Goal: Task Accomplishment & Management: Complete application form

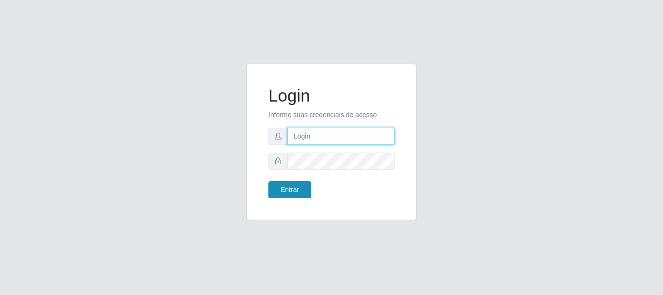
type input "[EMAIL_ADDRESS][DOMAIN_NAME]"
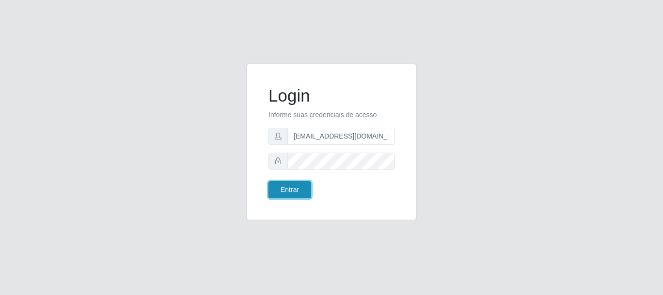
click at [290, 190] on button "Entrar" at bounding box center [290, 189] width 43 height 17
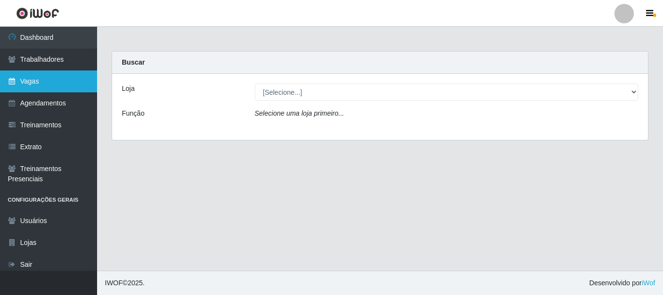
click at [40, 81] on link "Vagas" at bounding box center [48, 81] width 97 height 22
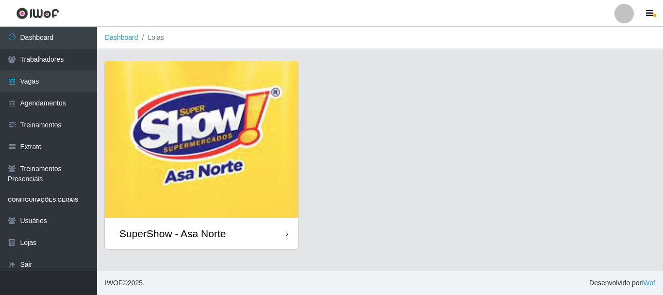
click at [215, 112] on img at bounding box center [201, 139] width 193 height 156
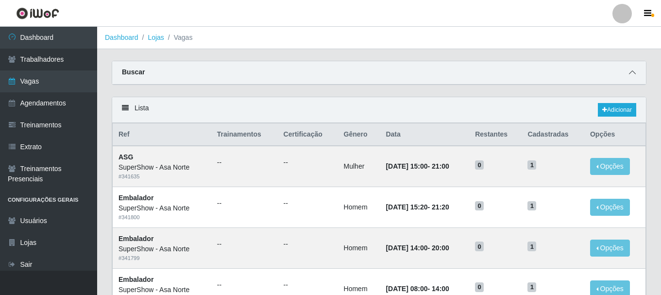
click at [633, 74] on icon at bounding box center [632, 72] width 7 height 7
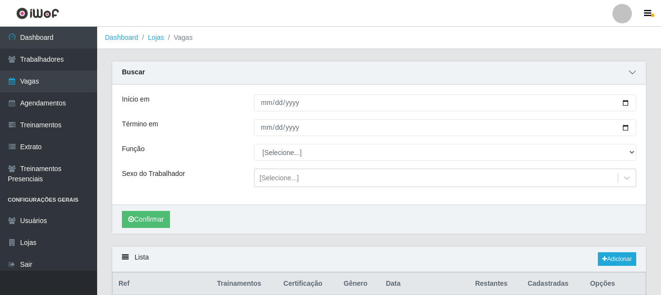
click at [634, 73] on icon at bounding box center [632, 72] width 7 height 7
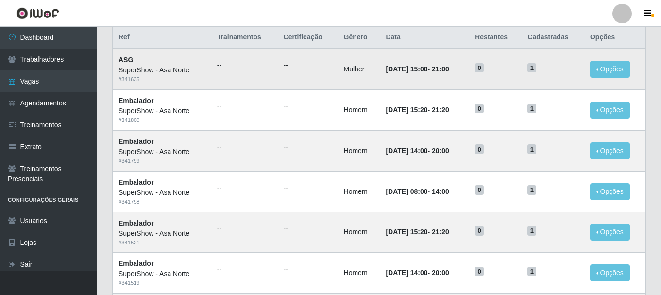
scroll to position [49, 0]
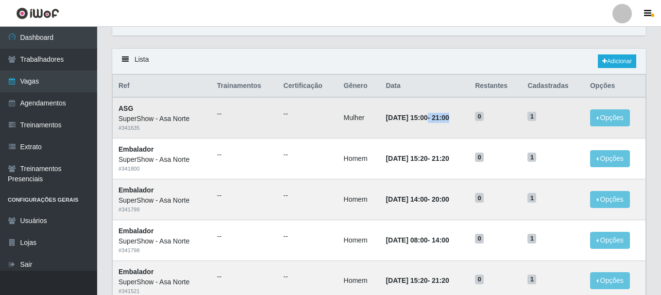
drag, startPoint x: 435, startPoint y: 121, endPoint x: 418, endPoint y: 122, distance: 17.0
click at [418, 121] on strong "[DATE] 15:00 - 21:00" at bounding box center [417, 118] width 63 height 8
click at [324, 132] on td "--" at bounding box center [308, 117] width 60 height 41
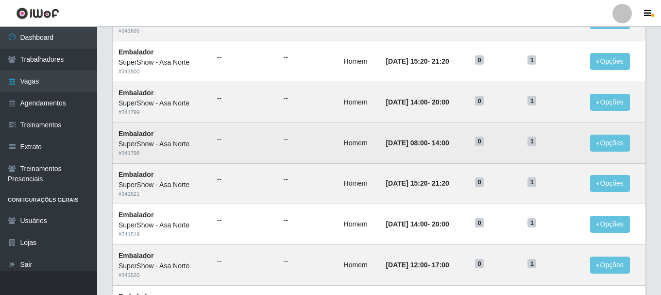
scroll to position [0, 0]
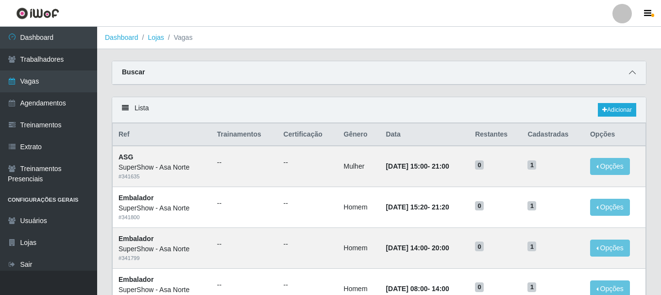
click at [632, 71] on icon at bounding box center [632, 72] width 7 height 7
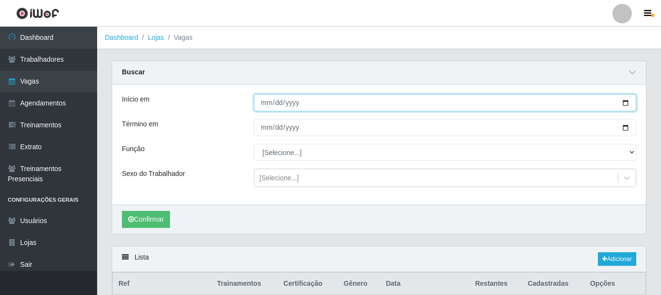
click at [627, 102] on input "Início em" at bounding box center [445, 102] width 382 height 17
type input "[DATE]"
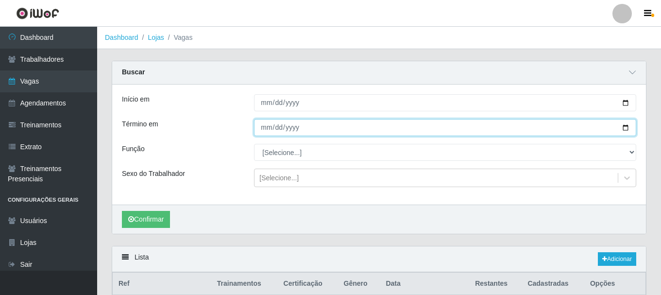
click at [284, 127] on input "Término em" at bounding box center [445, 127] width 382 height 17
click at [627, 129] on input "Término em" at bounding box center [445, 127] width 382 height 17
type input "[DATE]"
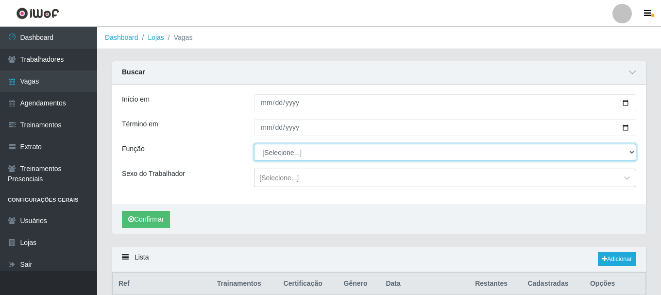
click at [283, 152] on select "[Selecione...] ASG ASG + ASG ++ Auxiliar de Depósito Auxiliar de Depósito + Aux…" at bounding box center [445, 152] width 382 height 17
select select "1"
click at [254, 144] on select "[Selecione...] ASG ASG + ASG ++ Auxiliar de Depósito Auxiliar de Depósito + Aux…" at bounding box center [445, 152] width 382 height 17
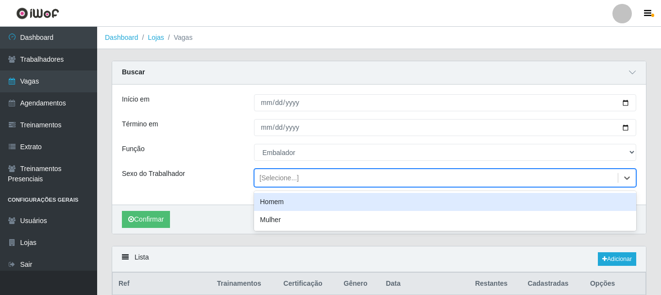
click at [294, 177] on div "[Selecione...]" at bounding box center [278, 178] width 39 height 10
click at [290, 200] on div "Homem" at bounding box center [445, 202] width 382 height 18
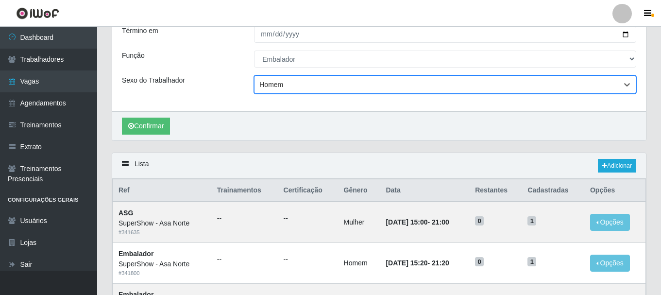
scroll to position [97, 0]
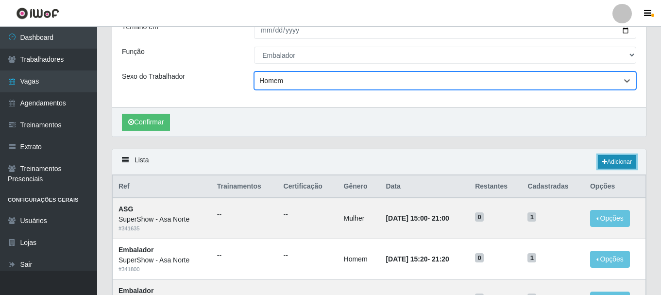
click at [619, 160] on link "Adicionar" at bounding box center [617, 162] width 38 height 14
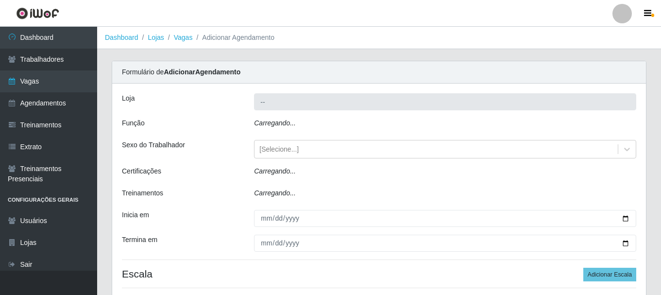
type input "SuperShow - Asa Norte"
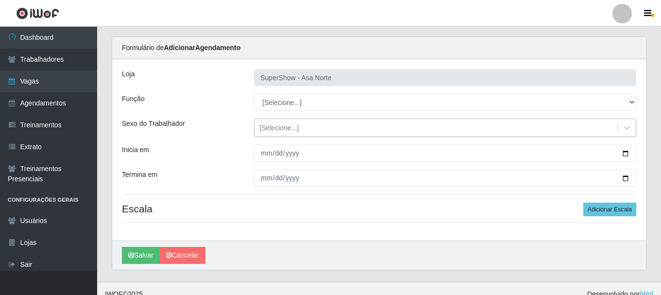
scroll to position [35, 0]
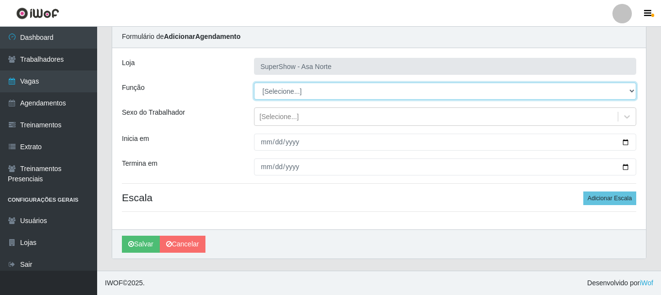
click at [302, 90] on select "[Selecione...] ASG ASG + ASG ++ Auxiliar de Depósito Auxiliar de Depósito + Aux…" at bounding box center [445, 91] width 382 height 17
select select "1"
click at [254, 83] on select "[Selecione...] ASG ASG + ASG ++ Auxiliar de Depósito Auxiliar de Depósito + Aux…" at bounding box center [445, 91] width 382 height 17
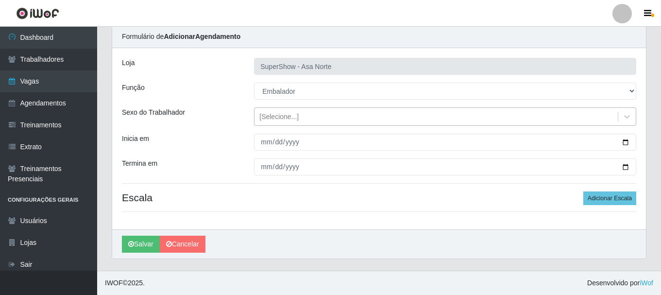
click at [299, 118] on div "[Selecione...]" at bounding box center [435, 117] width 363 height 16
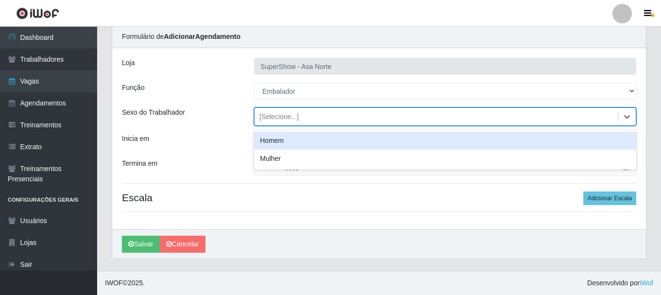
click at [294, 141] on div "Homem" at bounding box center [445, 141] width 382 height 18
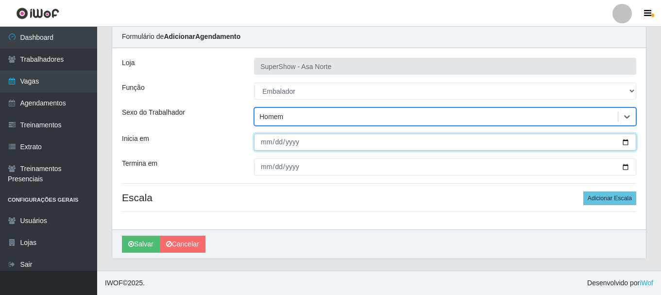
click at [267, 141] on input "Inicia em" at bounding box center [445, 142] width 382 height 17
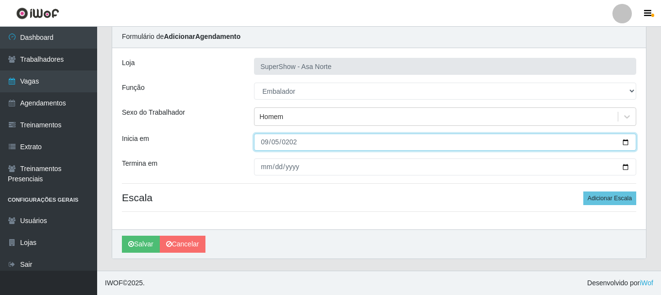
type input "[DATE]"
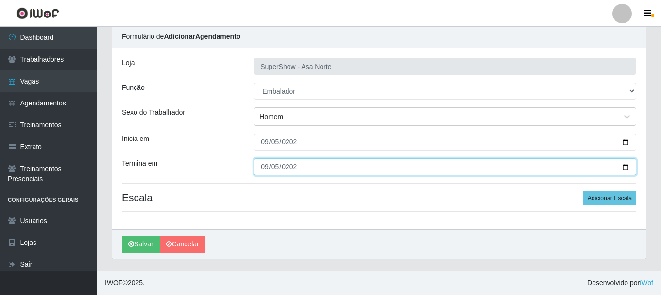
type input "[DATE]"
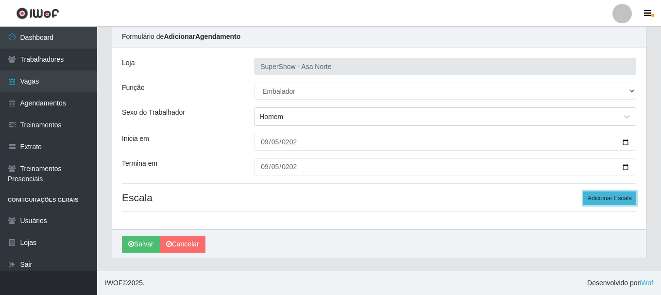
click at [625, 197] on button "Adicionar Escala" at bounding box center [609, 198] width 53 height 14
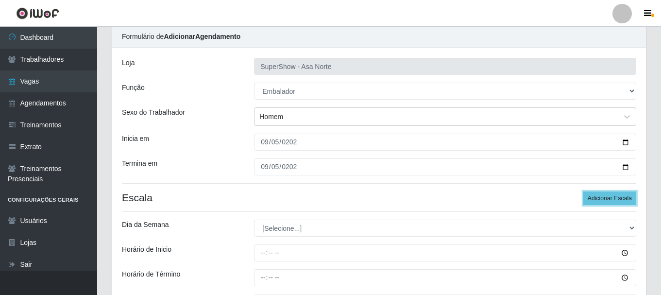
scroll to position [84, 0]
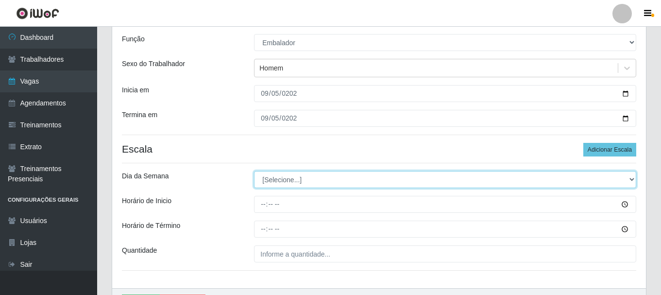
click at [293, 174] on select "[Selecione...] Segunda Terça Quarta Quinta Sexta Sábado Domingo" at bounding box center [445, 179] width 382 height 17
select select "5"
click at [254, 171] on select "[Selecione...] Segunda Terça Quarta Quinta Sexta Sábado Domingo" at bounding box center [445, 179] width 382 height 17
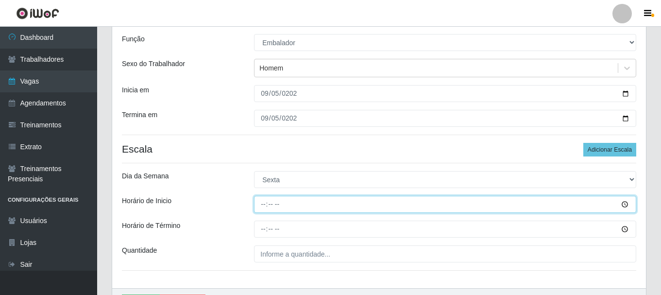
click at [267, 202] on input "Horário de Inicio" at bounding box center [445, 204] width 382 height 17
type input "08:00"
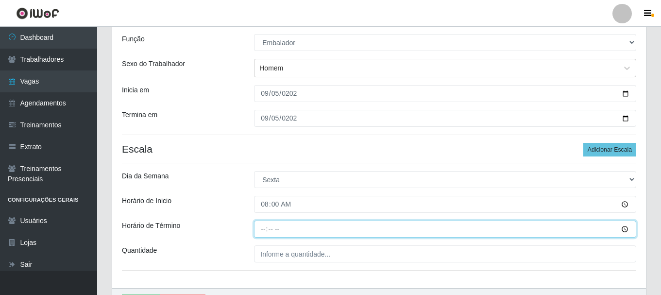
type input "14:00"
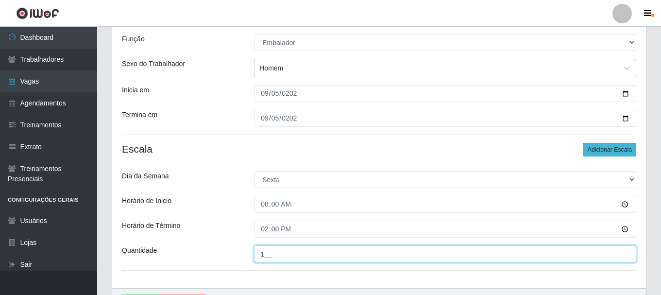
type input "1__"
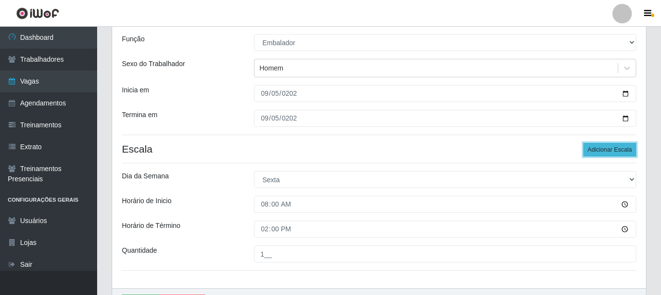
click at [601, 145] on button "Adicionar Escala" at bounding box center [609, 150] width 53 height 14
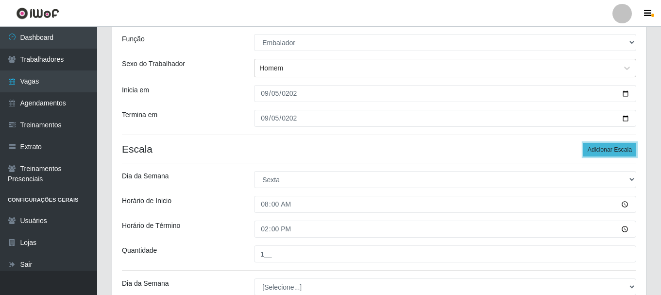
click at [601, 145] on button "Adicionar Escala" at bounding box center [609, 150] width 53 height 14
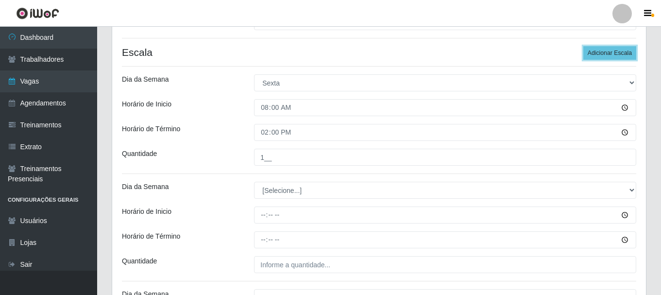
scroll to position [181, 0]
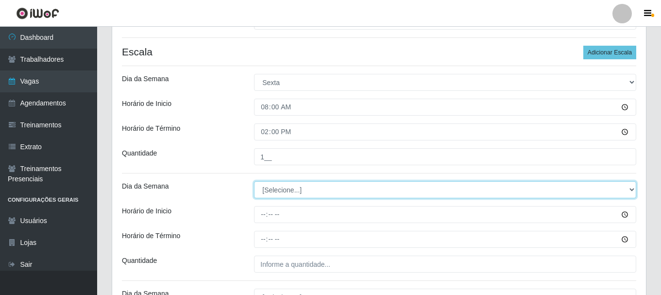
click at [307, 190] on select "[Selecione...] Segunda Terça Quarta Quinta Sexta Sábado Domingo" at bounding box center [445, 189] width 382 height 17
select select "5"
click at [254, 181] on select "[Selecione...] Segunda Terça Quarta Quinta Sexta Sábado Domingo" at bounding box center [445, 189] width 382 height 17
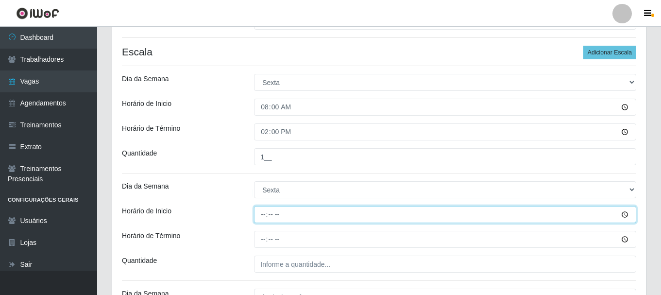
click at [265, 212] on input "Horário de Inicio" at bounding box center [445, 214] width 382 height 17
click at [270, 214] on input "Horário de Inicio" at bounding box center [445, 214] width 382 height 17
click at [266, 213] on input "Horário de Inicio" at bounding box center [445, 214] width 382 height 17
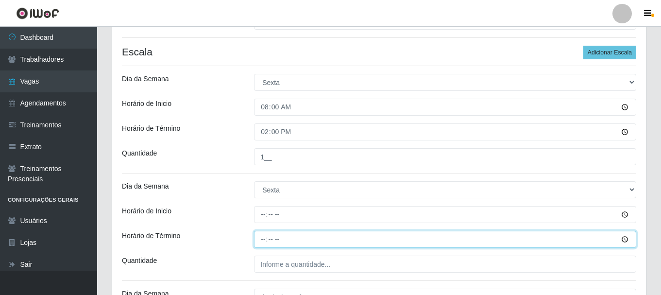
click at [262, 240] on input "Horário de Término" at bounding box center [445, 239] width 382 height 17
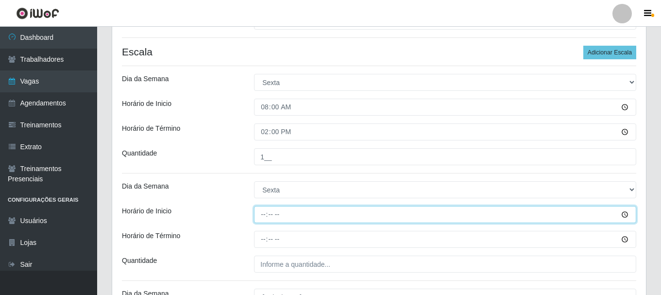
click at [267, 214] on input "Horário de Inicio" at bounding box center [445, 214] width 382 height 17
type input "15:20"
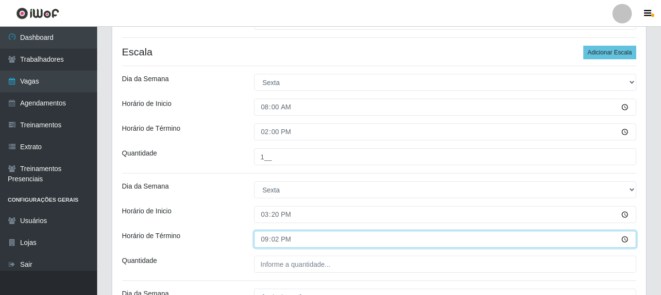
type input "21:20"
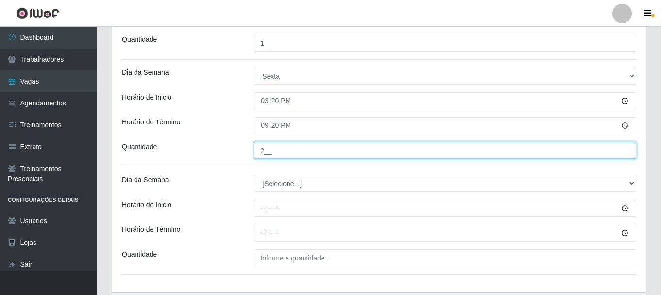
scroll to position [327, 0]
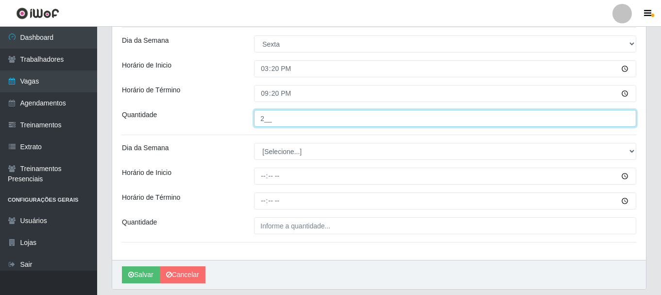
type input "2__"
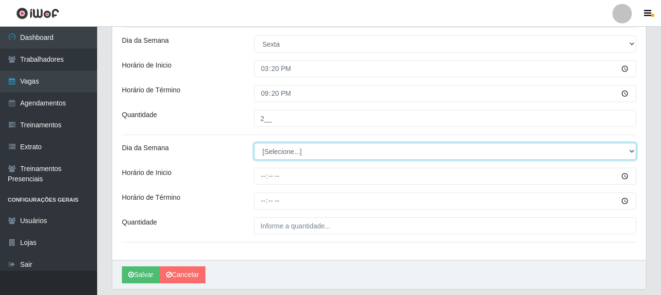
click at [281, 149] on select "[Selecione...] Segunda Terça Quarta Quinta Sexta Sábado Domingo" at bounding box center [445, 151] width 382 height 17
select select "5"
click at [254, 143] on select "[Selecione...] Segunda Terça Quarta Quinta Sexta Sábado Domingo" at bounding box center [445, 151] width 382 height 17
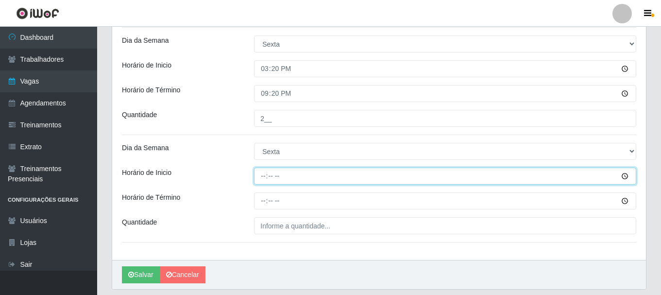
click at [261, 176] on input "Horário de Inicio" at bounding box center [445, 176] width 382 height 17
type input "14:00"
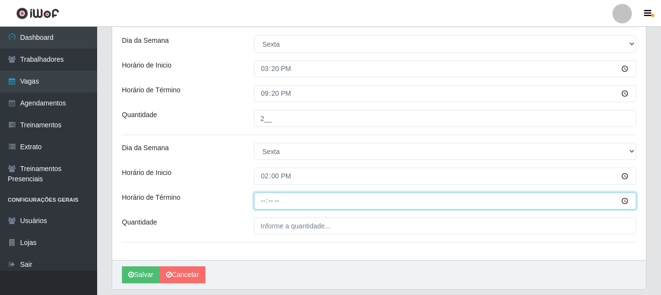
type input "20:00"
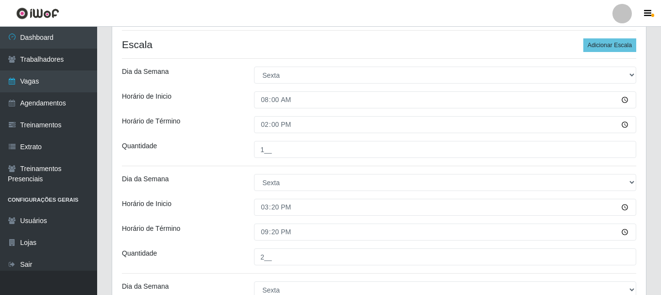
scroll to position [357, 0]
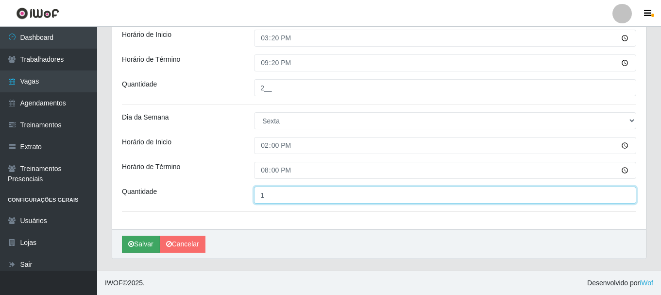
type input "1__"
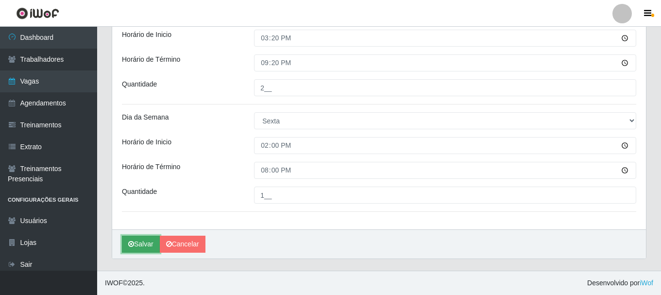
click at [141, 245] on button "Salvar" at bounding box center [141, 244] width 38 height 17
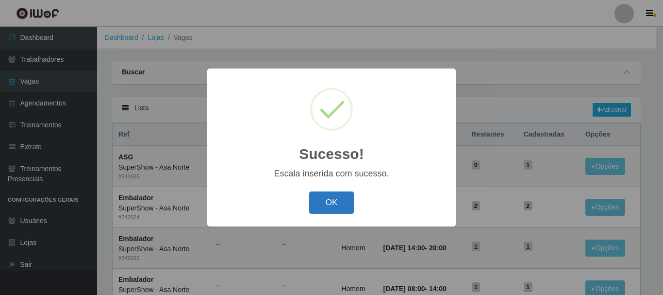
click at [335, 200] on button "OK" at bounding box center [331, 202] width 45 height 23
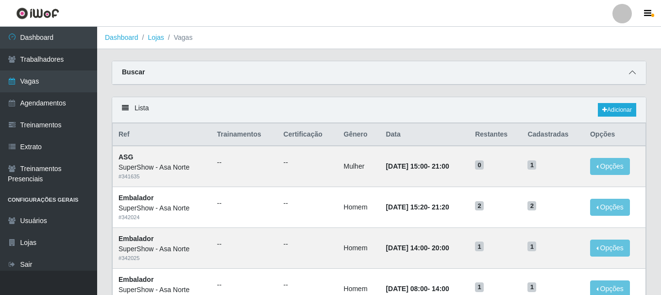
click at [634, 72] on icon at bounding box center [632, 72] width 7 height 7
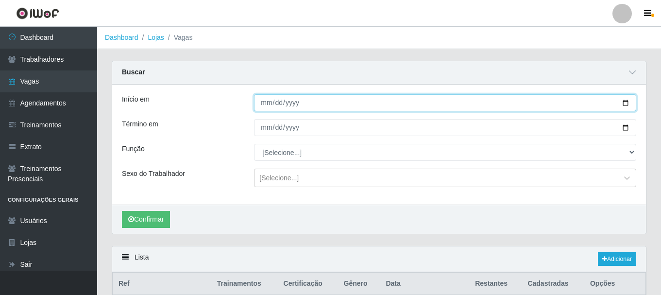
click at [630, 103] on input "Início em" at bounding box center [445, 102] width 382 height 17
click at [628, 103] on input "Início em" at bounding box center [445, 102] width 382 height 17
type input "[DATE]"
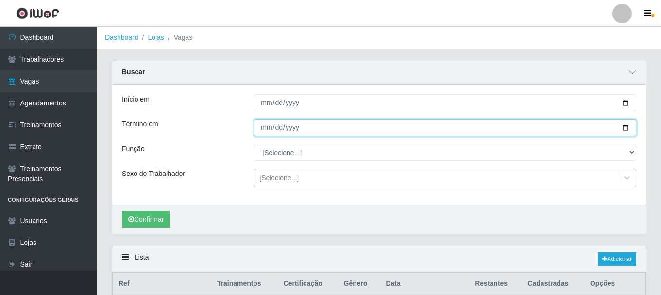
click at [625, 128] on input "Término em" at bounding box center [445, 127] width 382 height 17
type input "[DATE]"
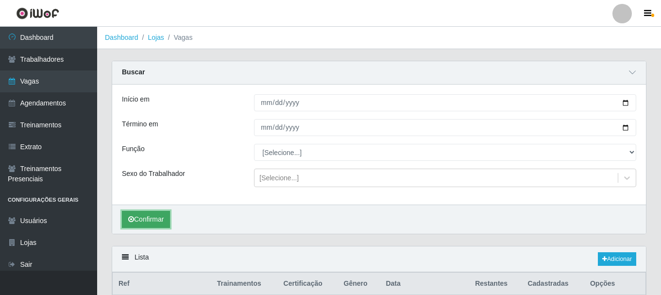
click at [157, 220] on button "Confirmar" at bounding box center [146, 219] width 48 height 17
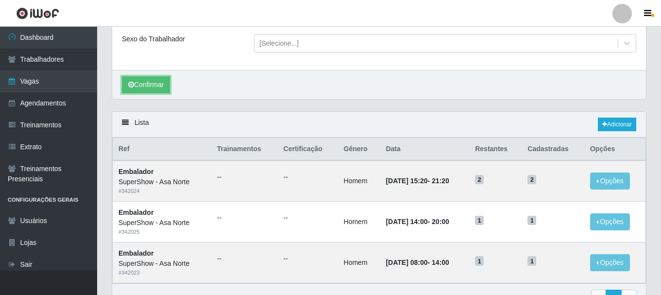
scroll to position [189, 0]
